Goal: Check status: Check status

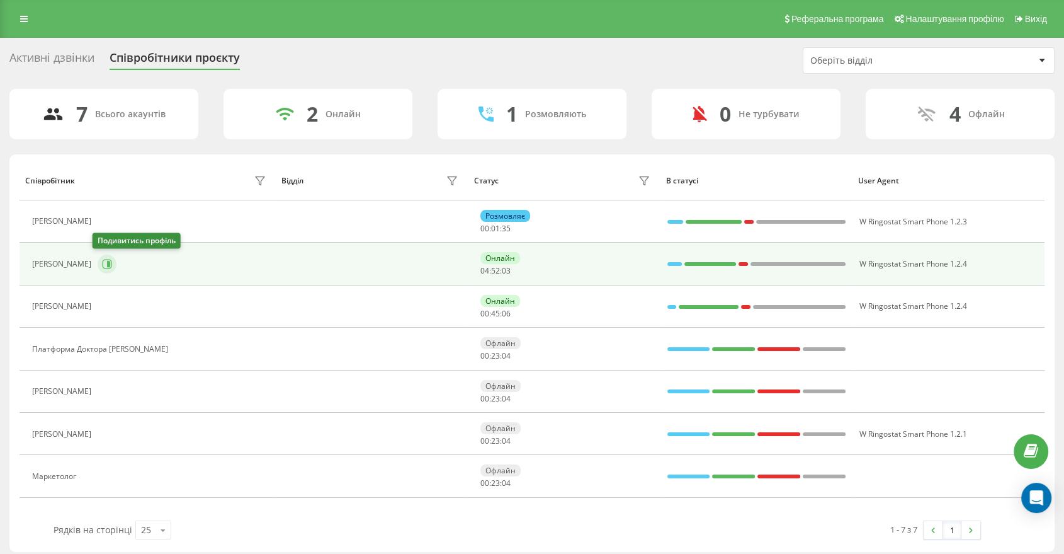
click at [105, 261] on icon at bounding box center [107, 264] width 10 height 10
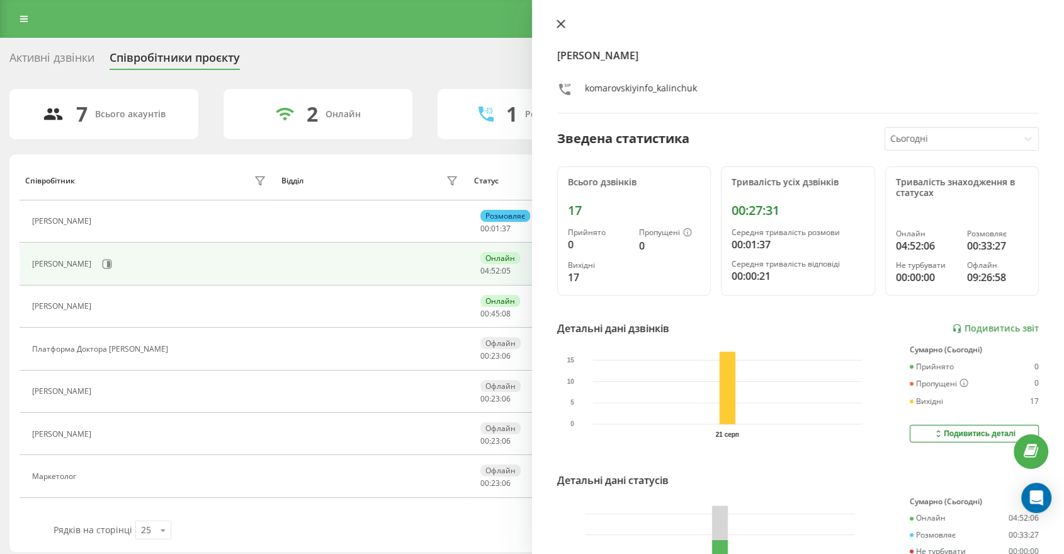
click at [559, 21] on icon at bounding box center [561, 24] width 8 height 8
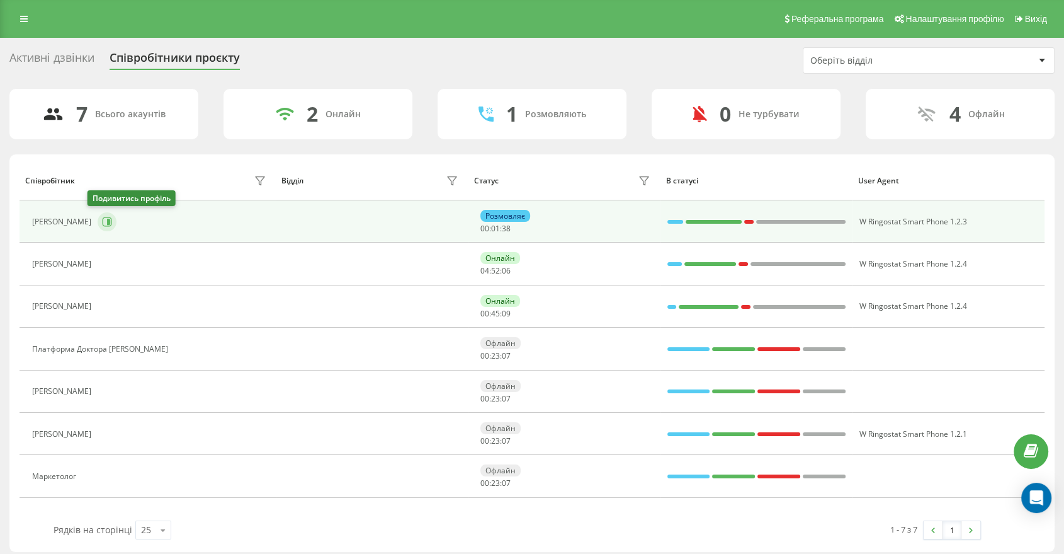
click at [107, 222] on icon at bounding box center [108, 222] width 3 height 6
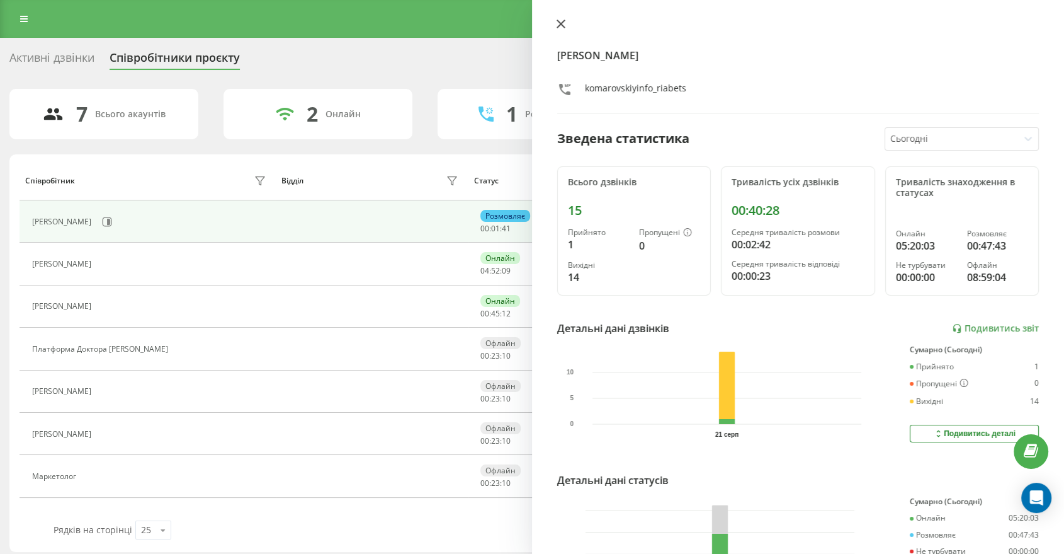
click at [565, 21] on icon at bounding box center [561, 24] width 9 height 9
